Goal: Information Seeking & Learning: Learn about a topic

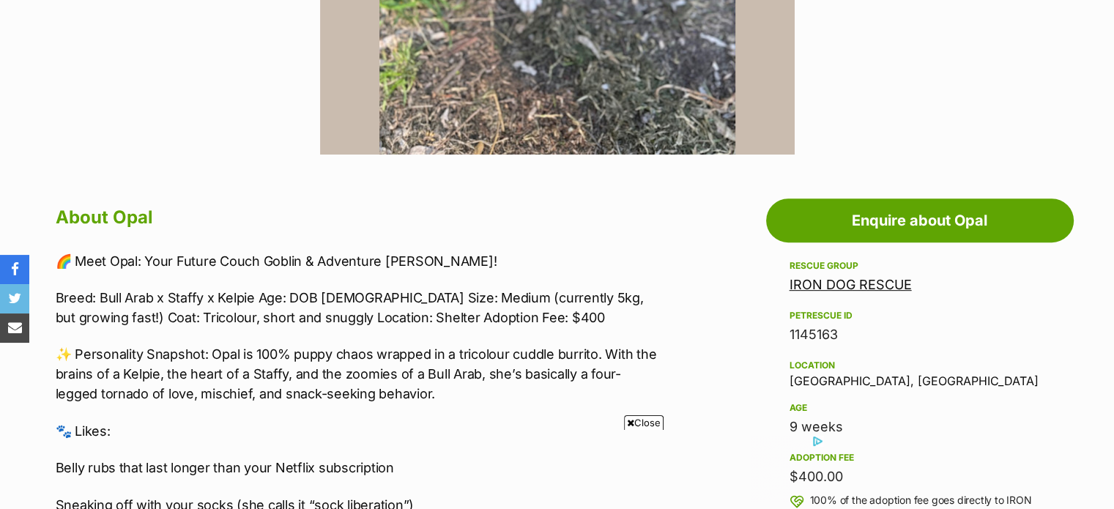
scroll to position [586, 0]
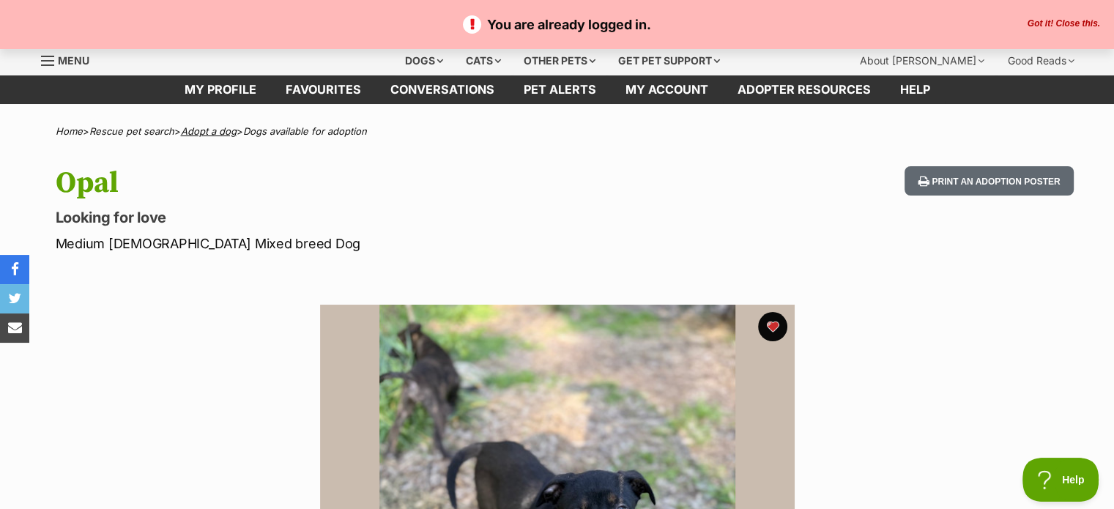
click at [219, 129] on link "Adopt a dog" at bounding box center [209, 131] width 56 height 12
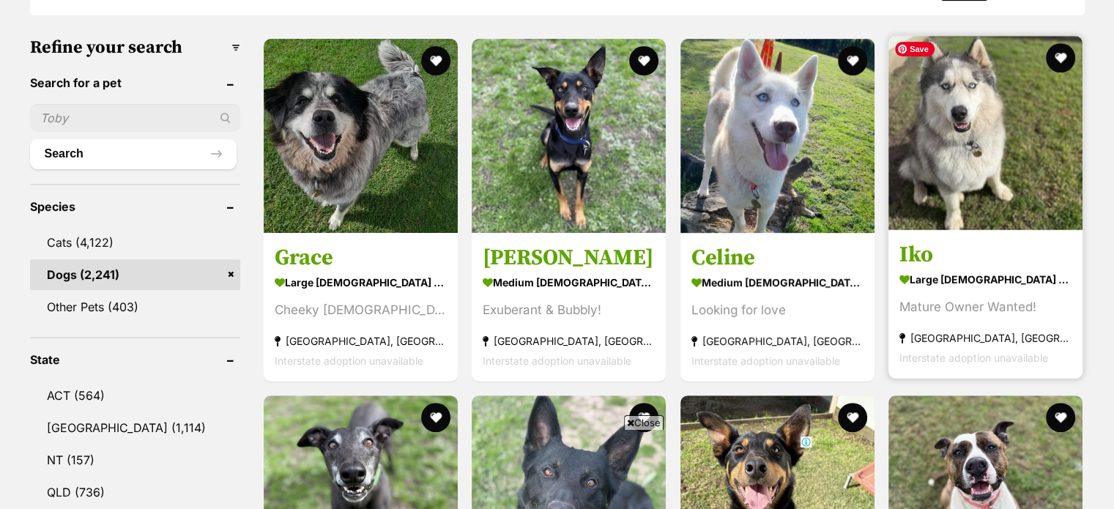
click at [939, 169] on img at bounding box center [986, 133] width 194 height 194
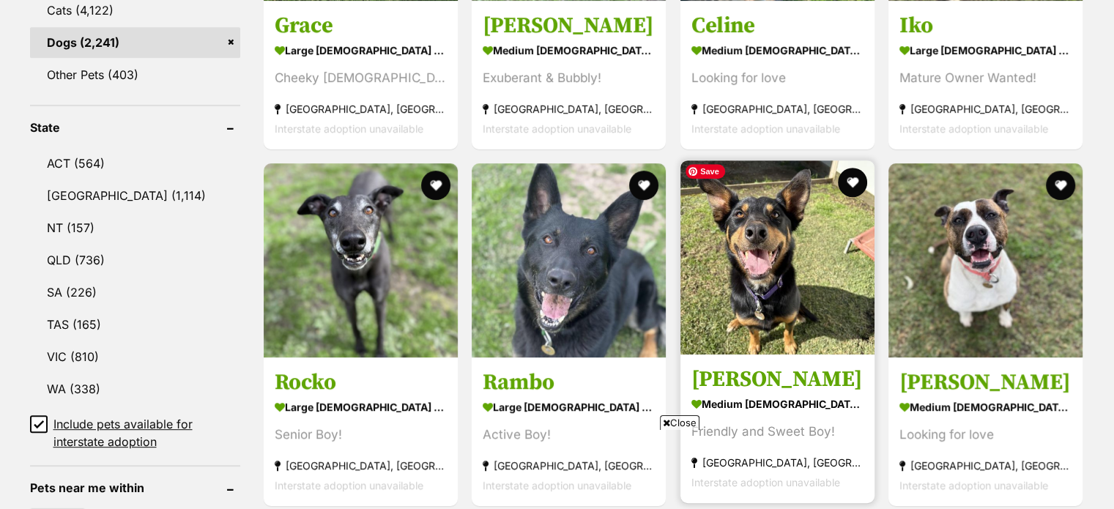
click at [747, 286] on img at bounding box center [778, 257] width 194 height 194
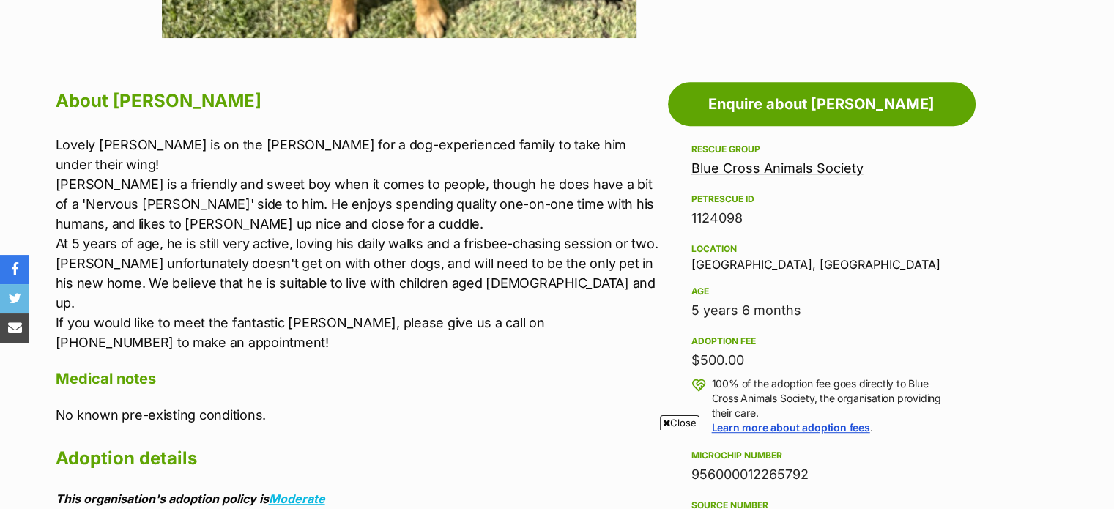
scroll to position [806, 0]
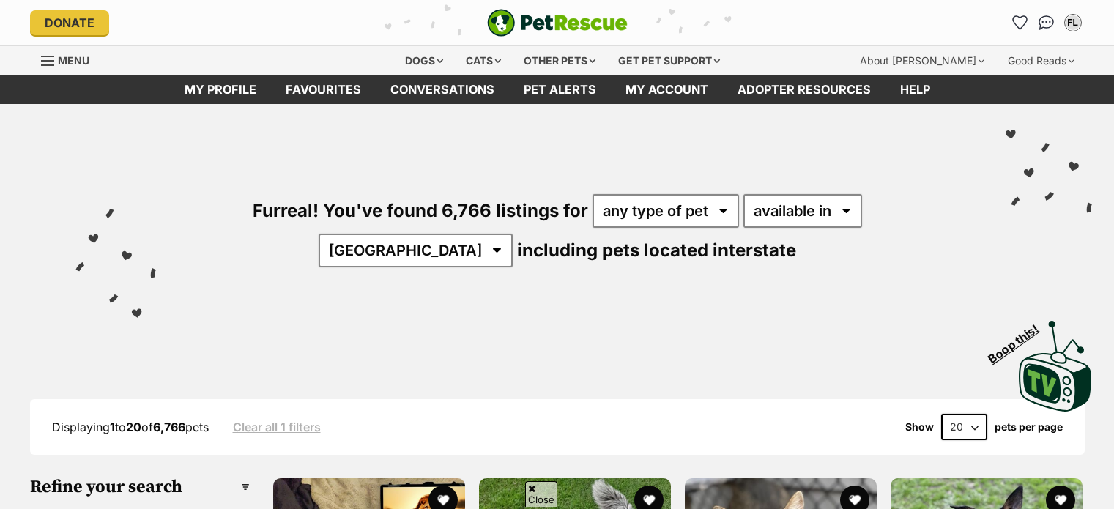
scroll to position [672, 0]
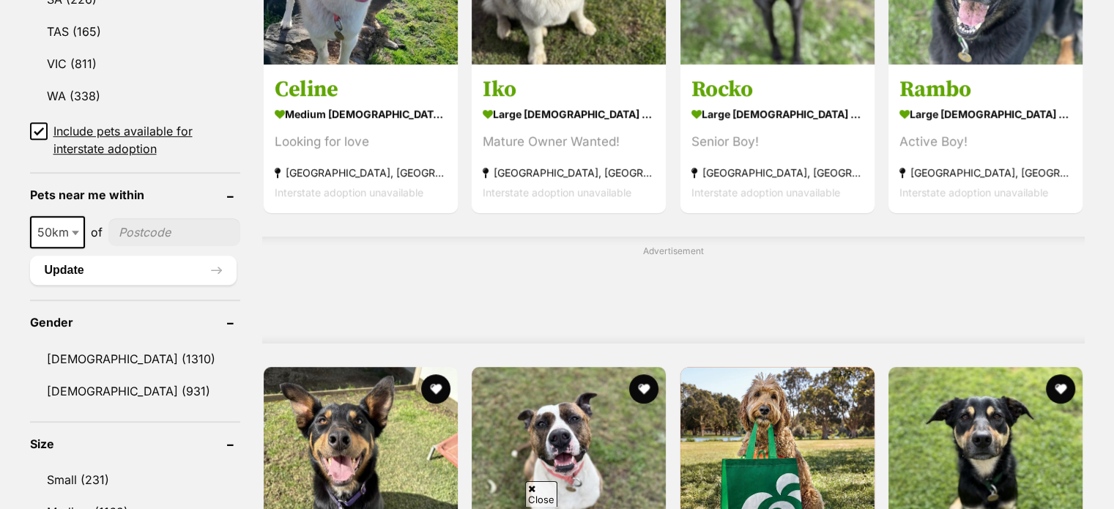
click at [75, 222] on span at bounding box center [77, 232] width 15 height 32
select select "250"
click at [135, 228] on input"] "postcode" at bounding box center [178, 232] width 125 height 28
type input"] "2700"
click at [62, 268] on button "Update" at bounding box center [133, 270] width 207 height 29
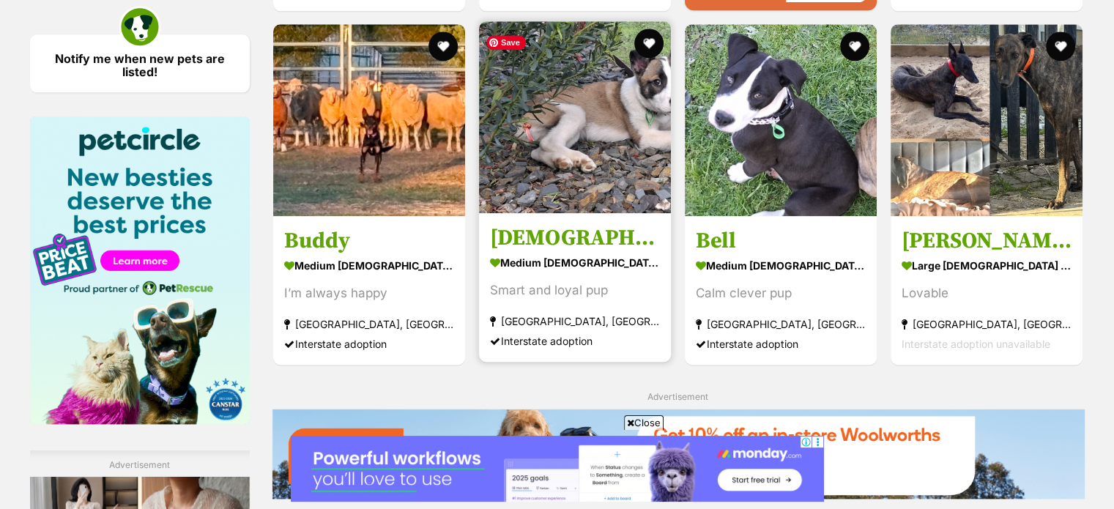
click at [569, 163] on img at bounding box center [575, 117] width 192 height 192
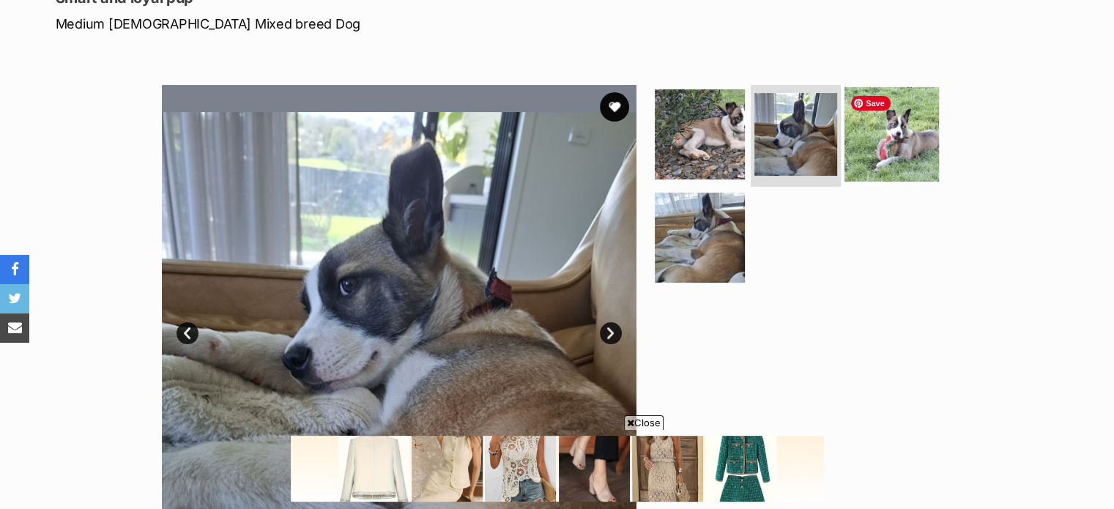
click at [897, 153] on img at bounding box center [892, 133] width 95 height 95
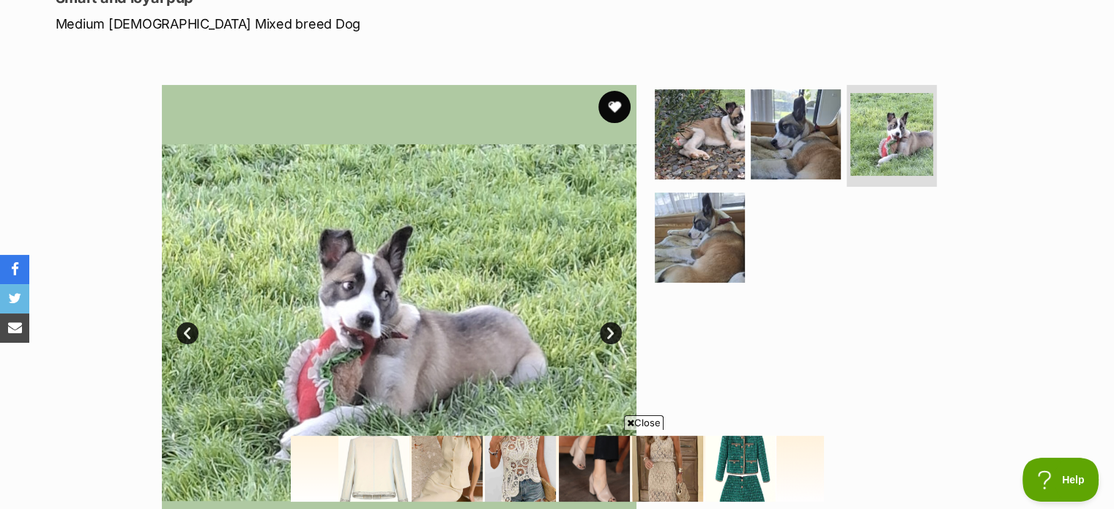
click at [618, 108] on button "favourite" at bounding box center [615, 107] width 32 height 32
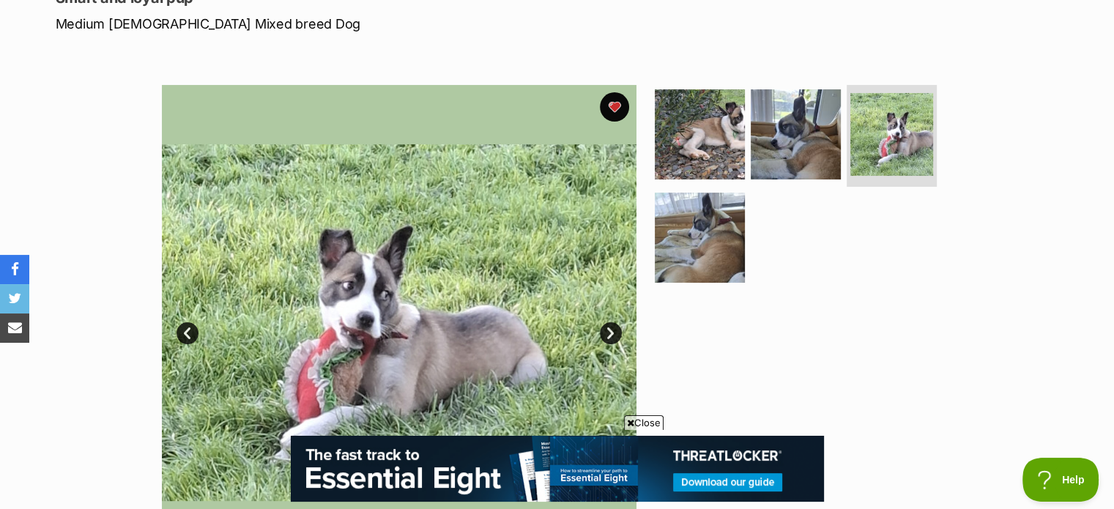
scroll to position [0, 0]
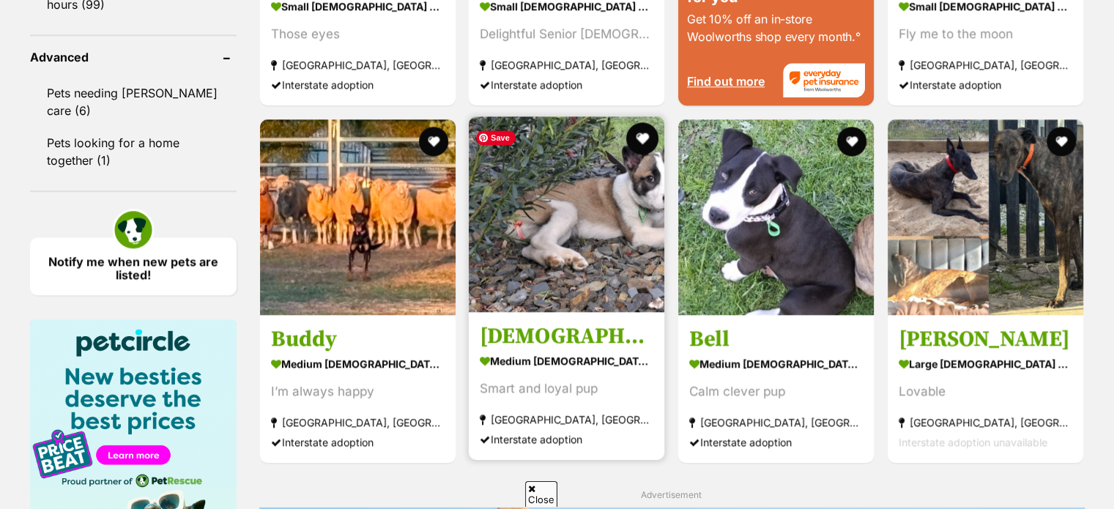
click at [636, 135] on button "favourite" at bounding box center [642, 138] width 32 height 32
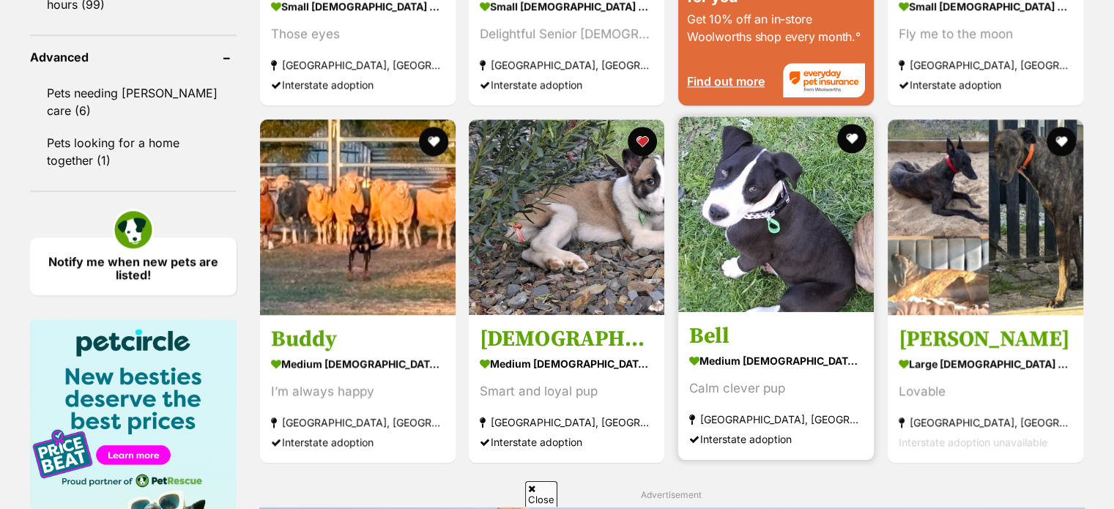
click at [741, 251] on img at bounding box center [776, 214] width 196 height 196
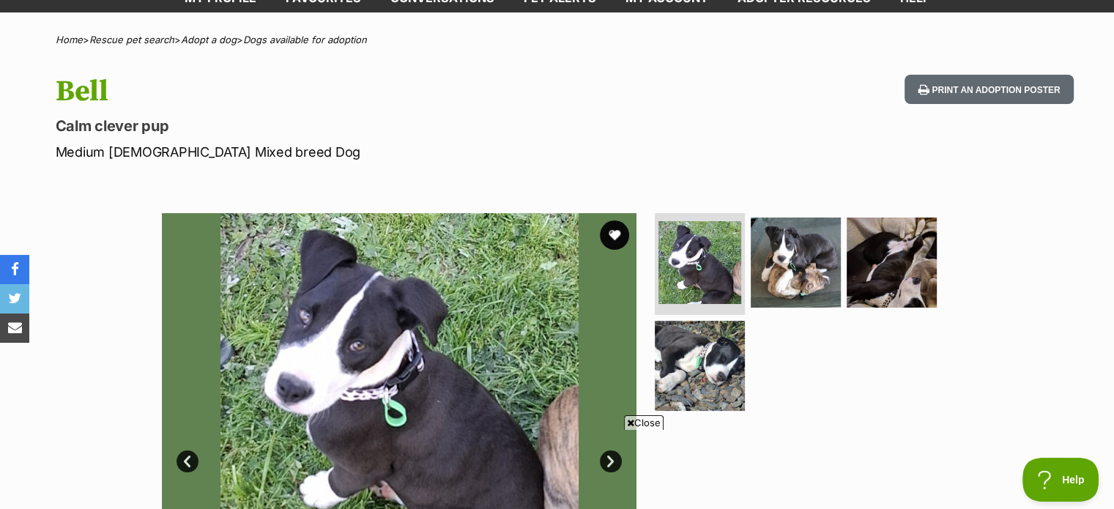
scroll to position [73, 0]
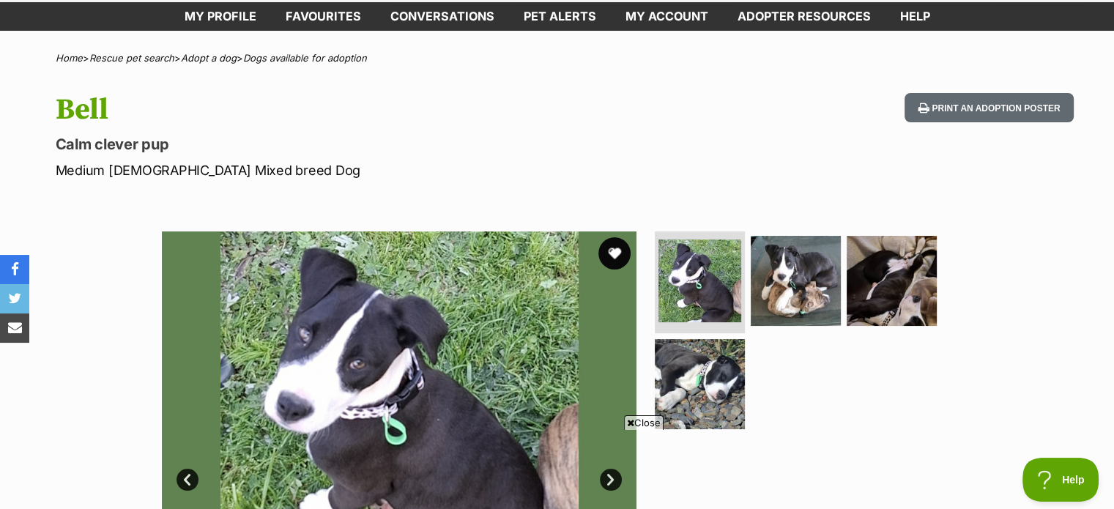
click at [607, 253] on button "favourite" at bounding box center [615, 253] width 32 height 32
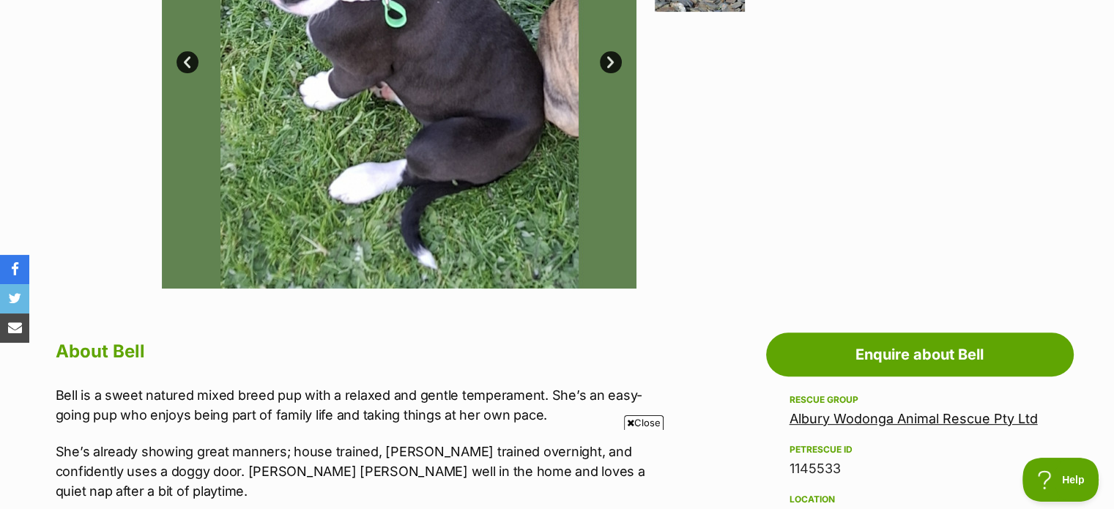
scroll to position [513, 0]
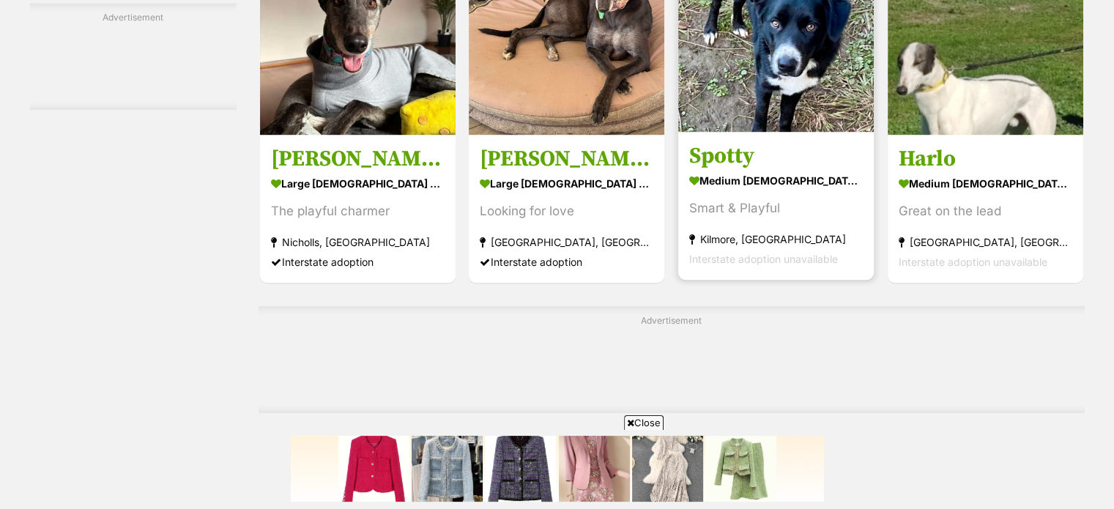
scroll to position [2450, 0]
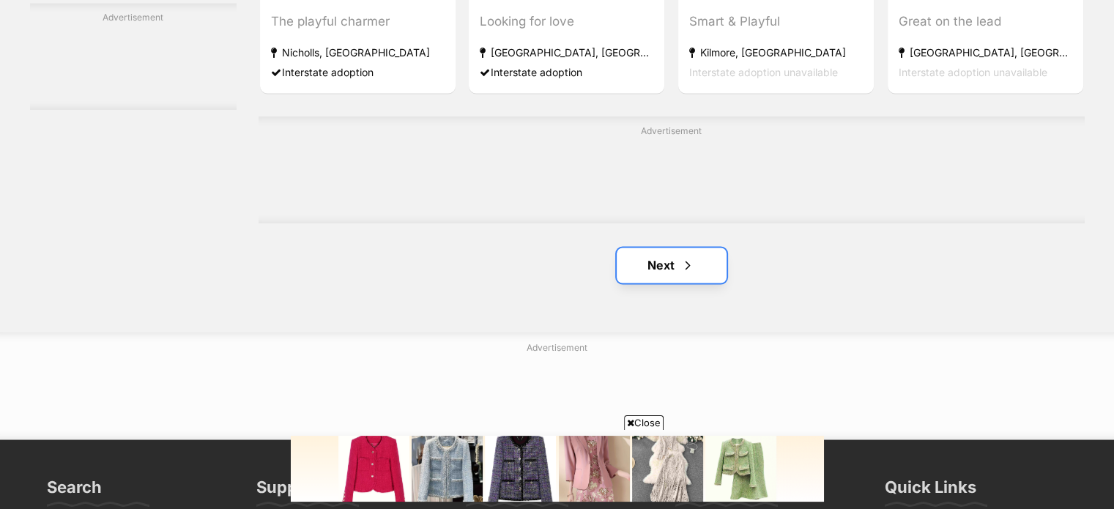
click at [648, 253] on link "Next" at bounding box center [672, 265] width 110 height 35
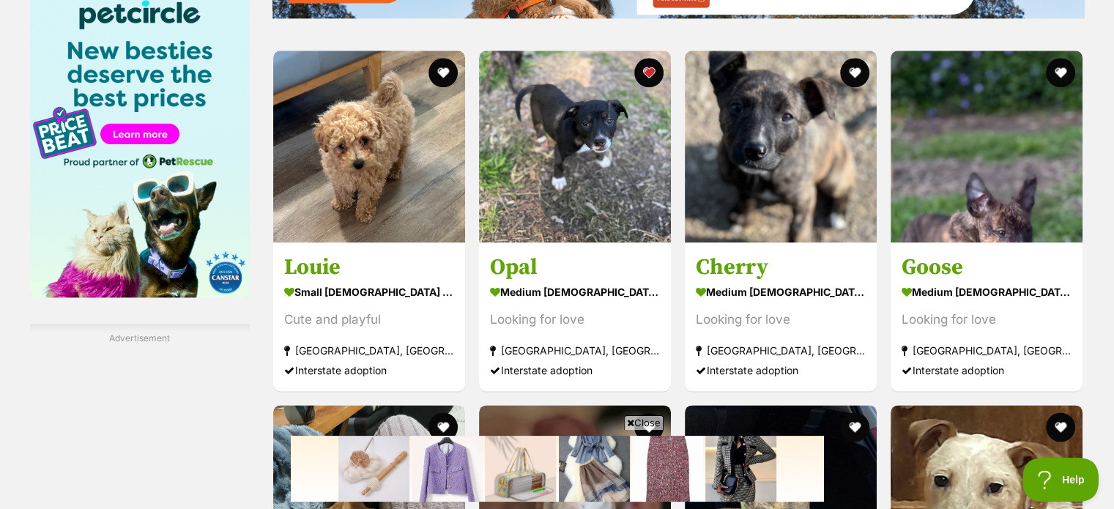
scroll to position [1905, 0]
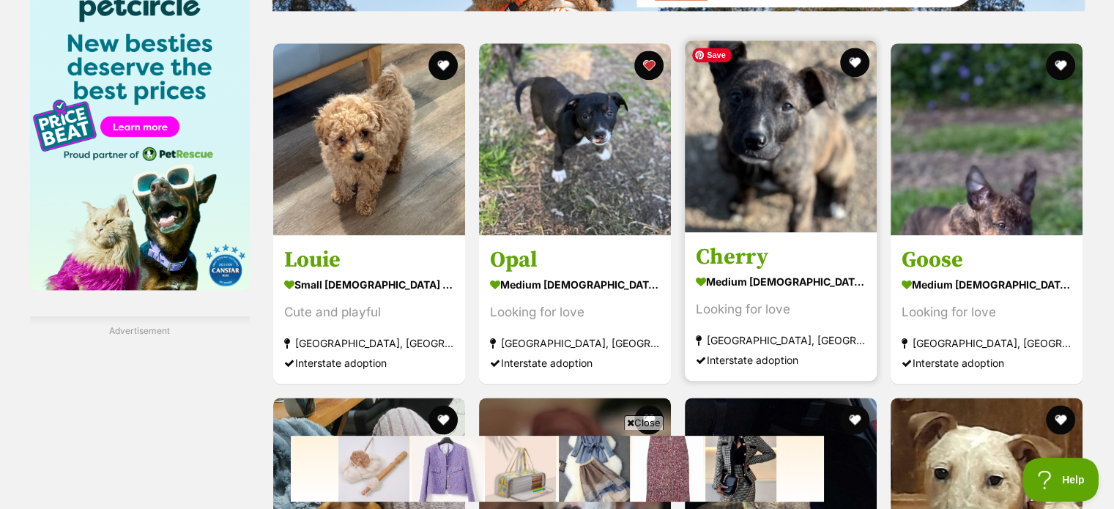
click at [743, 202] on img at bounding box center [781, 136] width 192 height 192
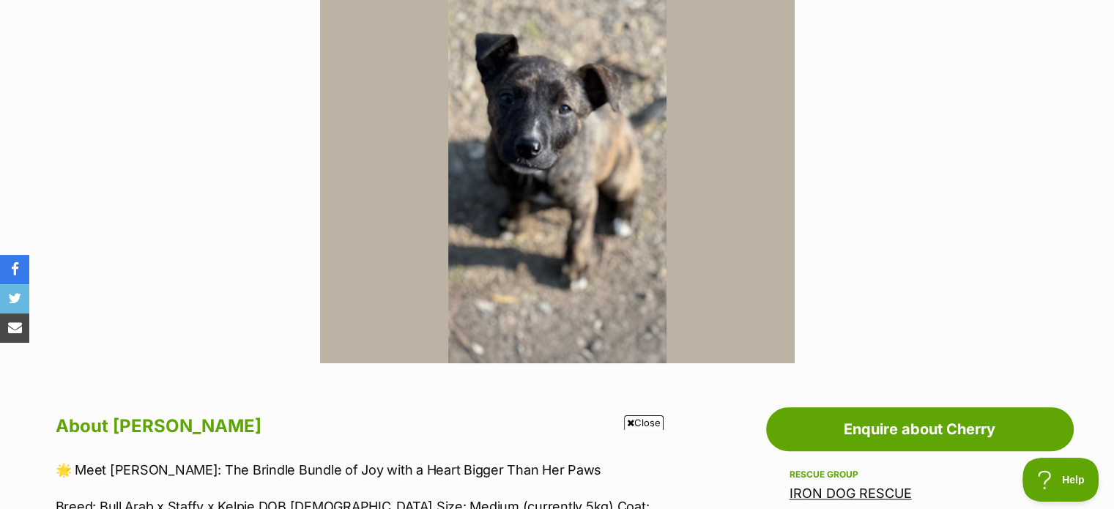
scroll to position [220, 0]
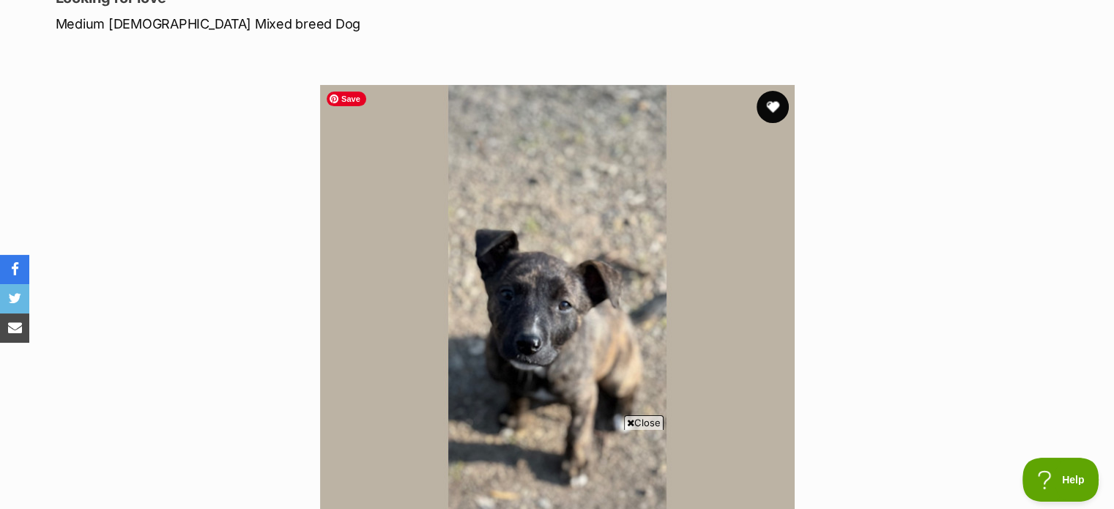
click at [767, 105] on button "favourite" at bounding box center [773, 107] width 32 height 32
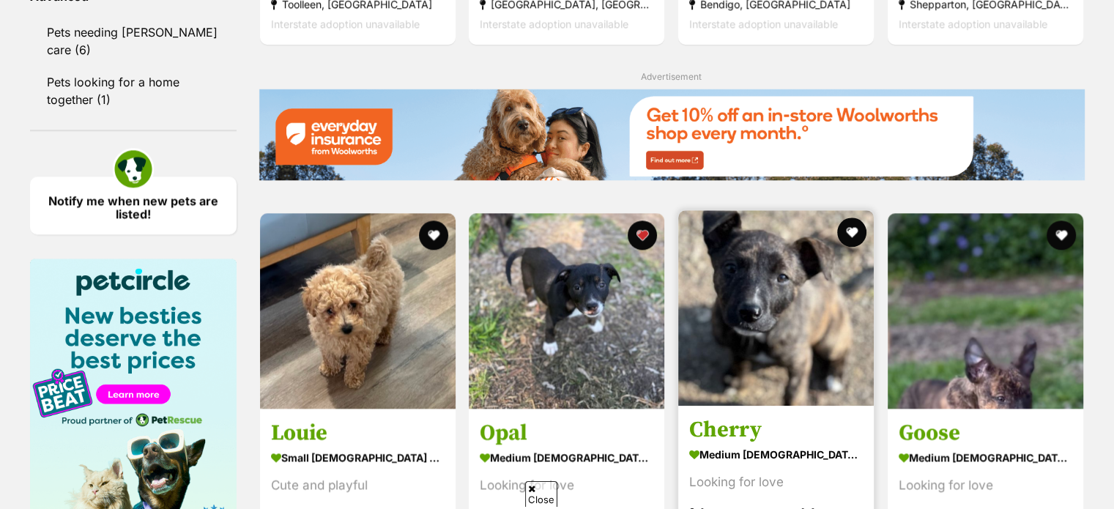
drag, startPoint x: 853, startPoint y: 231, endPoint x: 810, endPoint y: 251, distance: 48.5
click at [854, 231] on button "favourite" at bounding box center [851, 232] width 29 height 29
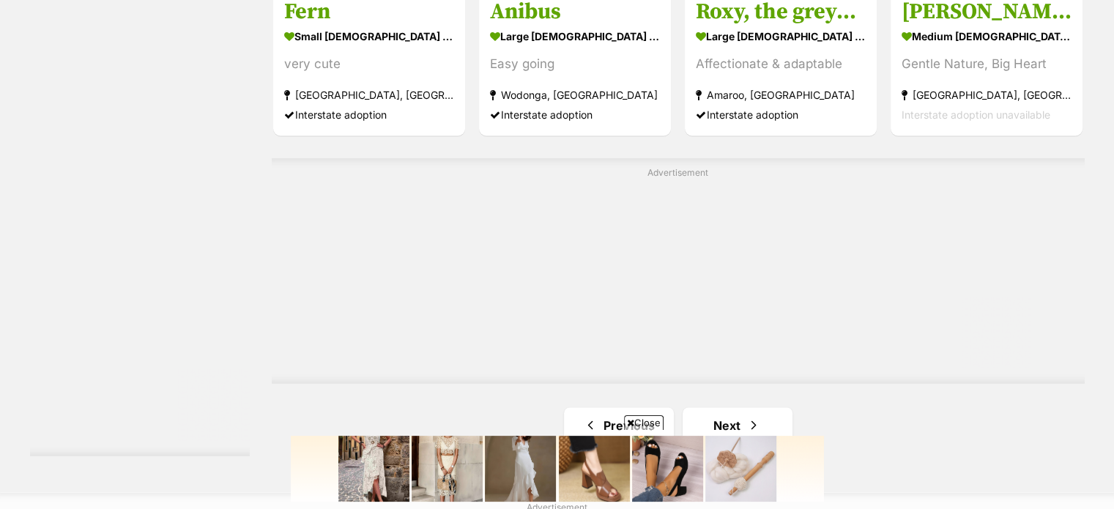
scroll to position [2654, 0]
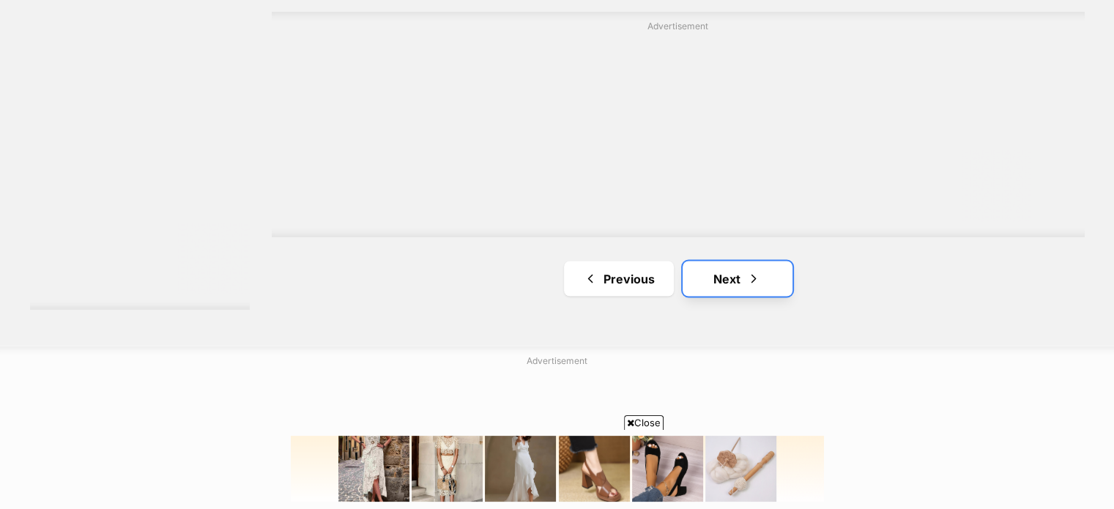
click at [730, 286] on link "Next" at bounding box center [738, 278] width 110 height 35
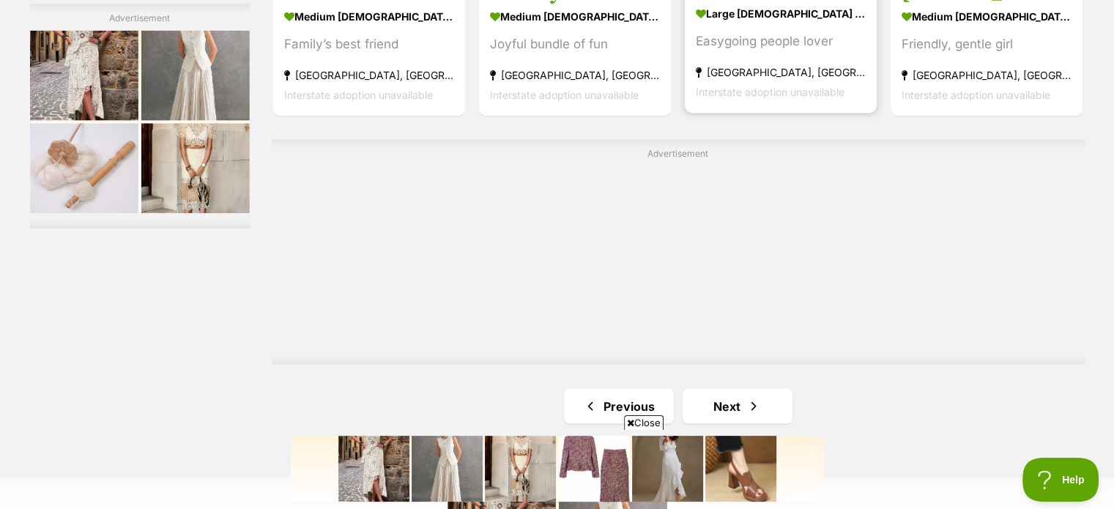
scroll to position [2711, 0]
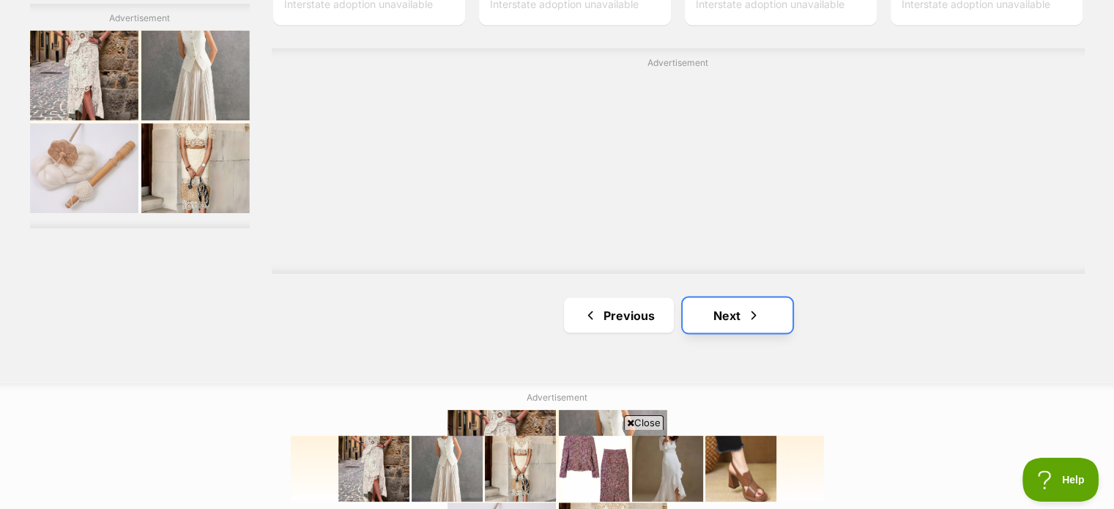
click at [734, 314] on link "Next" at bounding box center [738, 314] width 110 height 35
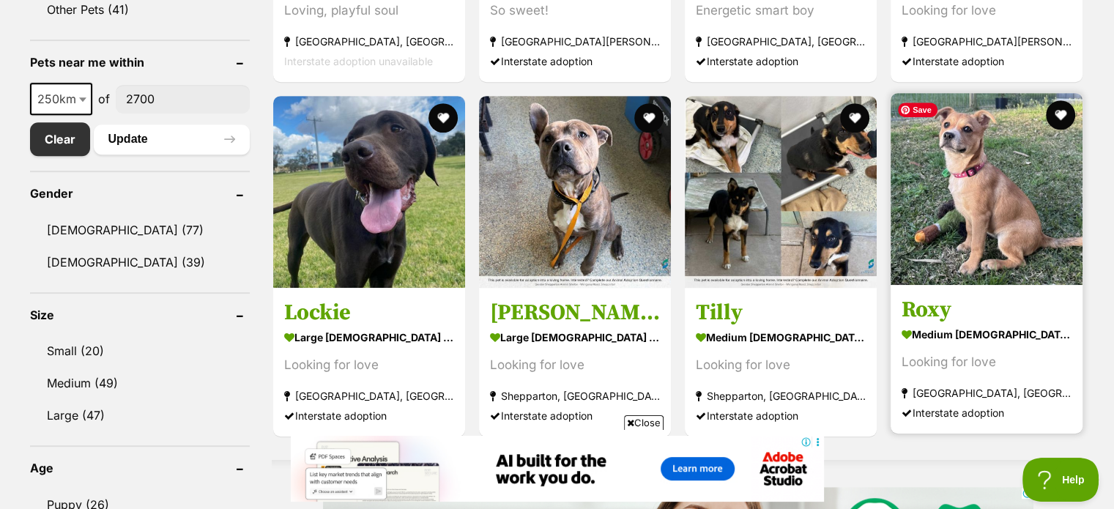
click at [981, 231] on img at bounding box center [987, 189] width 192 height 192
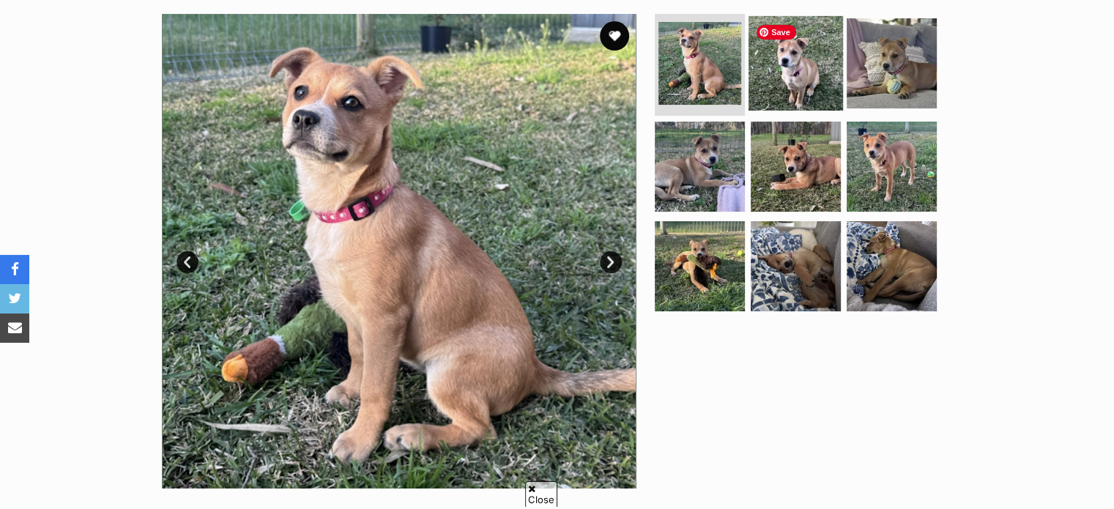
scroll to position [220, 0]
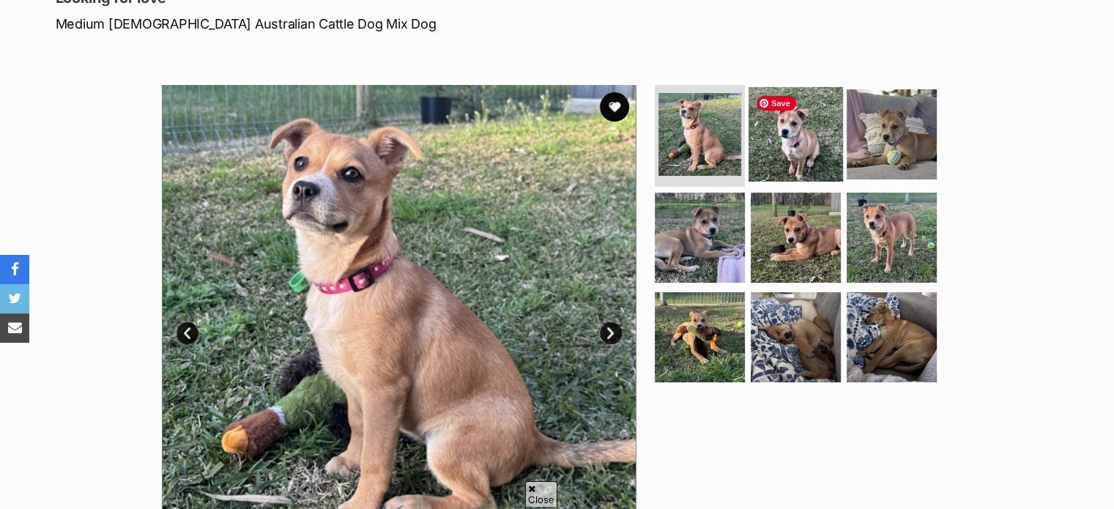
click at [787, 136] on img at bounding box center [796, 133] width 95 height 95
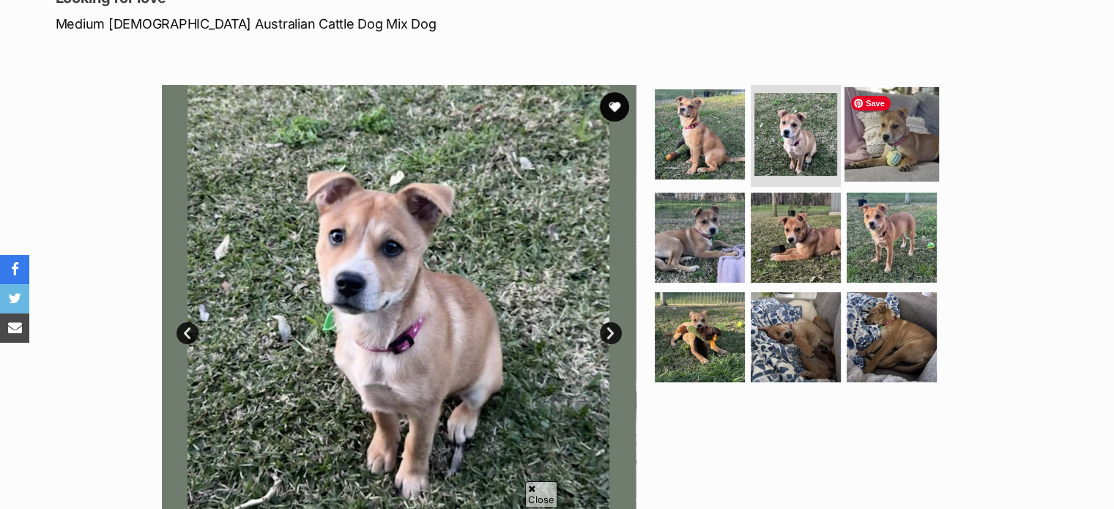
click at [856, 139] on img at bounding box center [892, 133] width 95 height 95
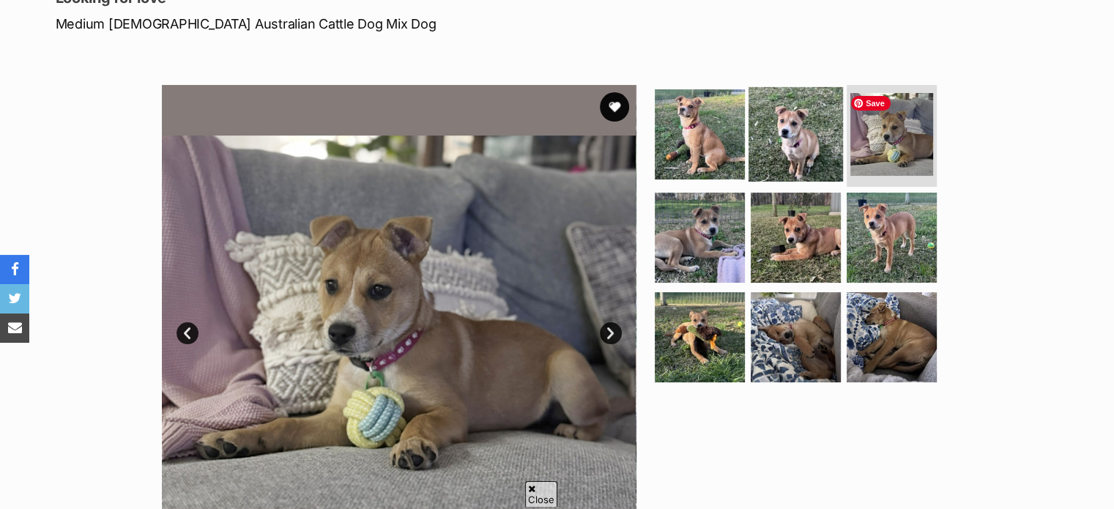
scroll to position [0, 0]
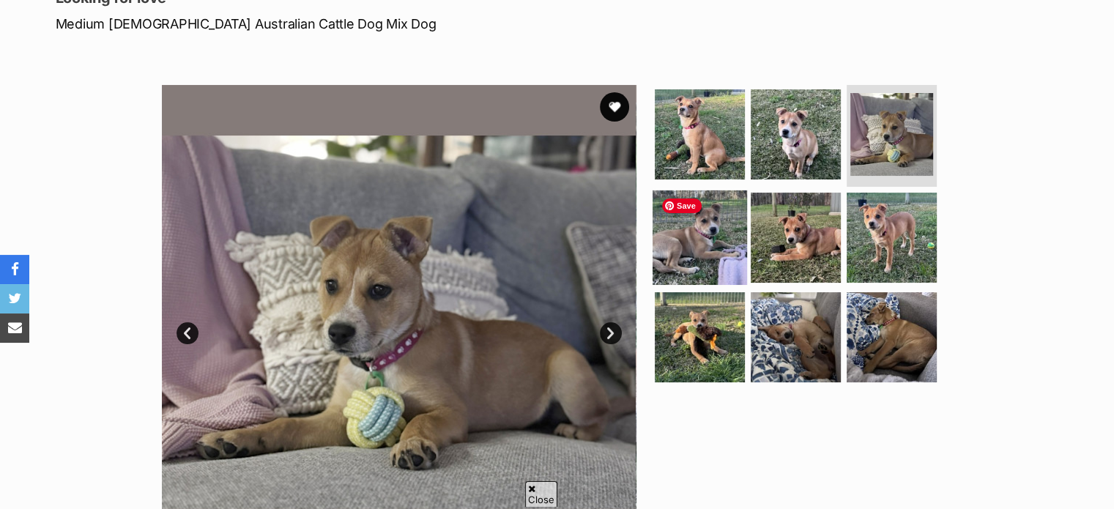
click at [716, 212] on img at bounding box center [700, 237] width 95 height 95
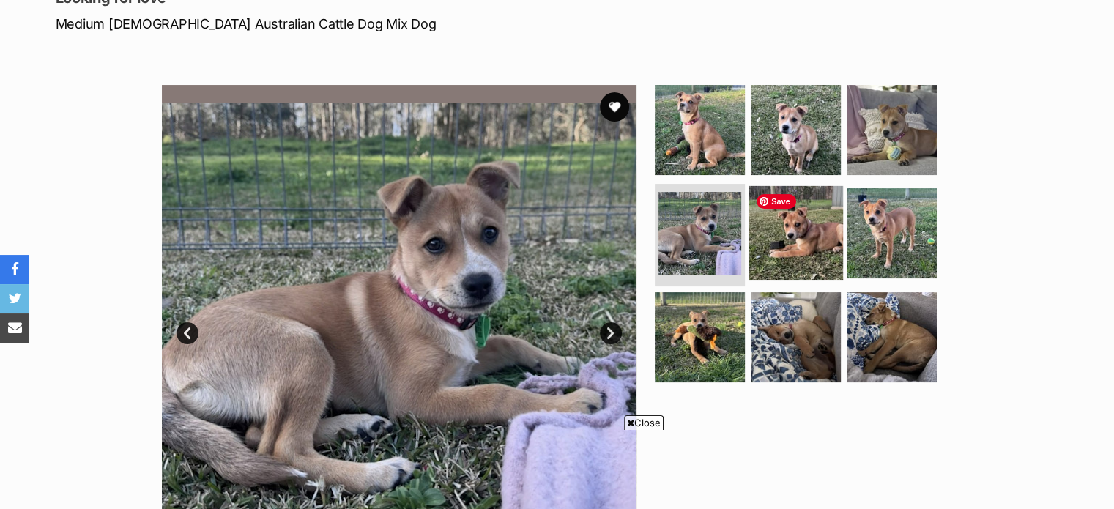
click at [785, 251] on img at bounding box center [796, 233] width 95 height 95
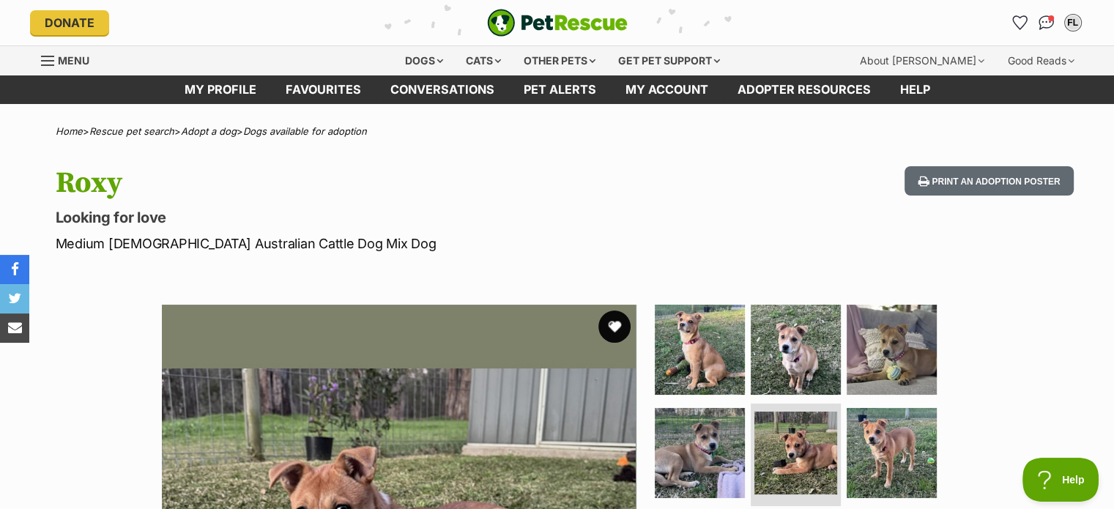
click at [613, 322] on button "favourite" at bounding box center [615, 327] width 32 height 32
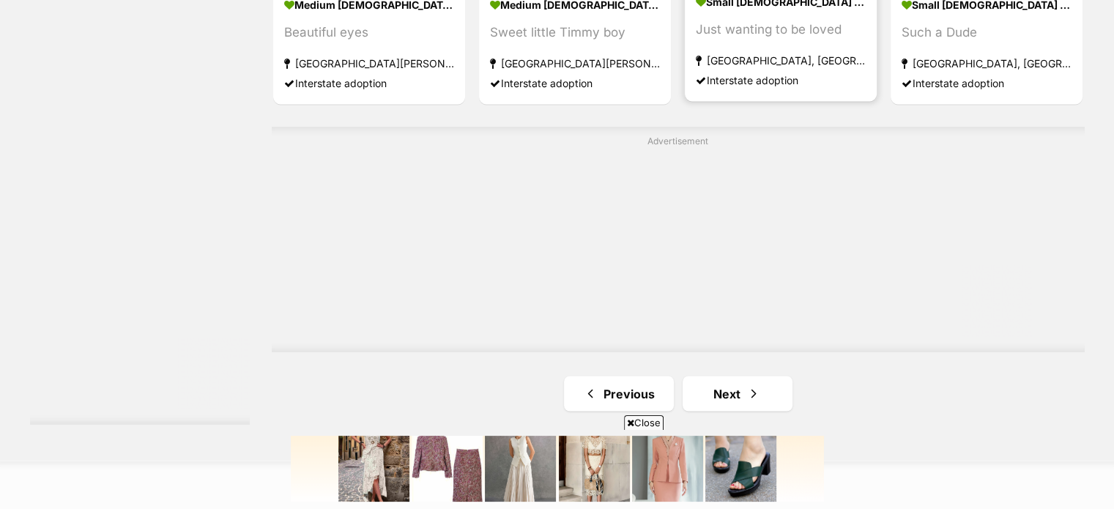
scroll to position [2564, 0]
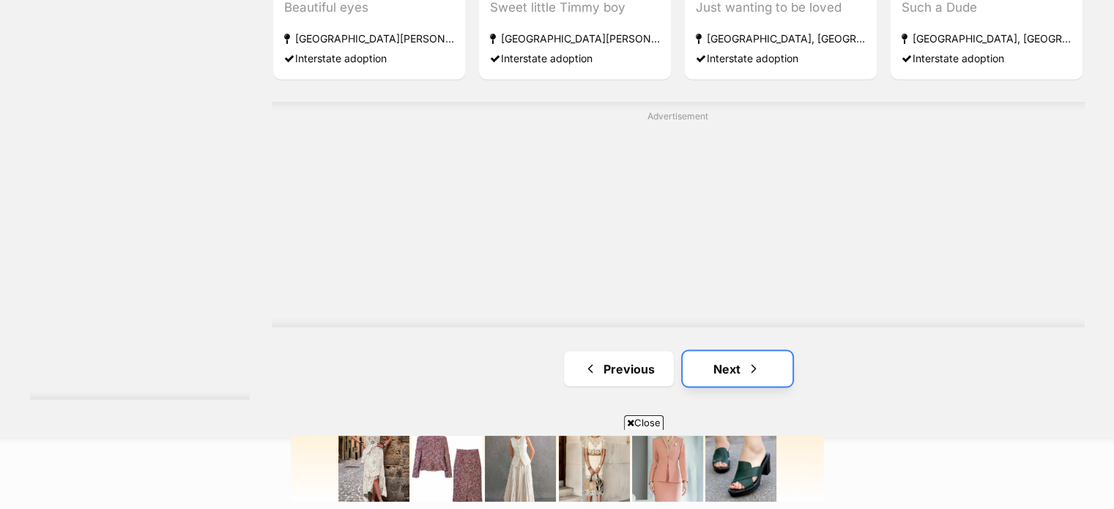
click at [751, 363] on span "Next page" at bounding box center [754, 369] width 15 height 18
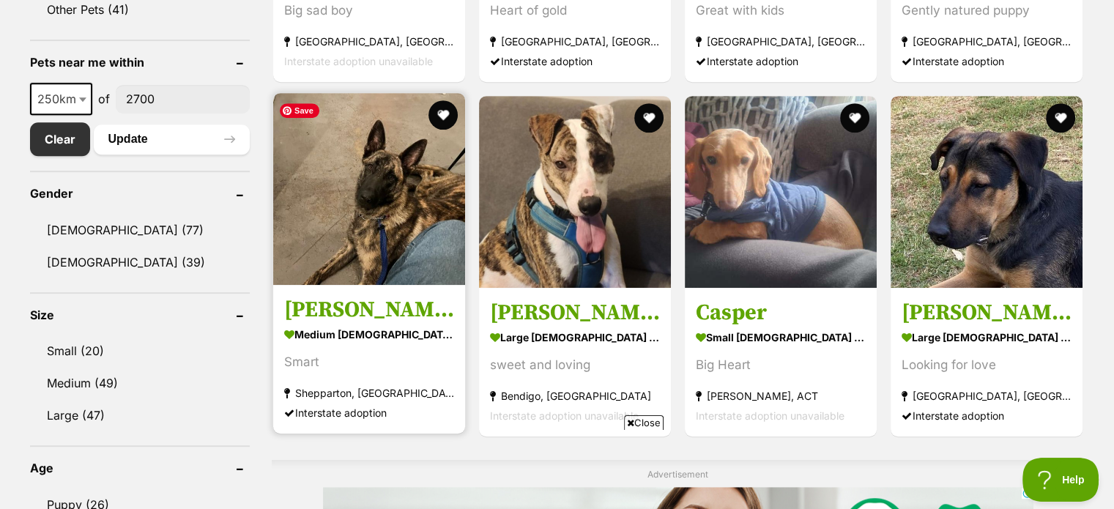
click at [381, 249] on img at bounding box center [369, 189] width 192 height 192
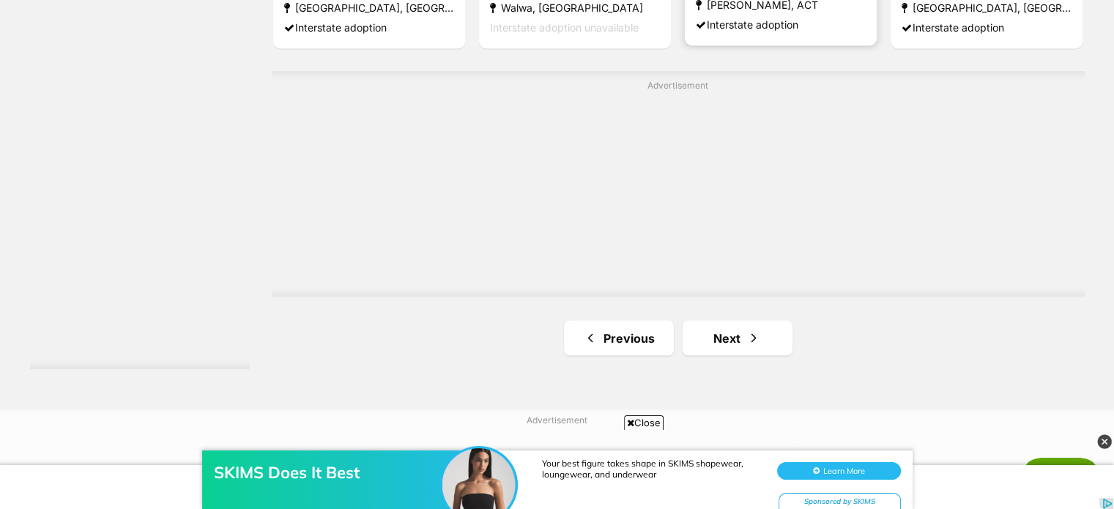
scroll to position [2632, 0]
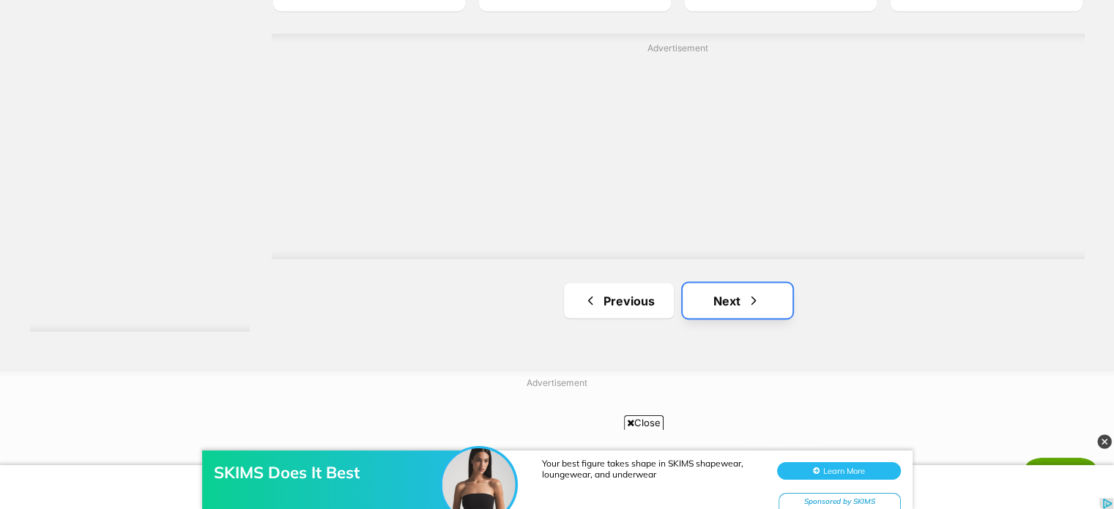
click at [727, 306] on link "Next" at bounding box center [738, 300] width 110 height 35
